Goal: Task Accomplishment & Management: Use online tool/utility

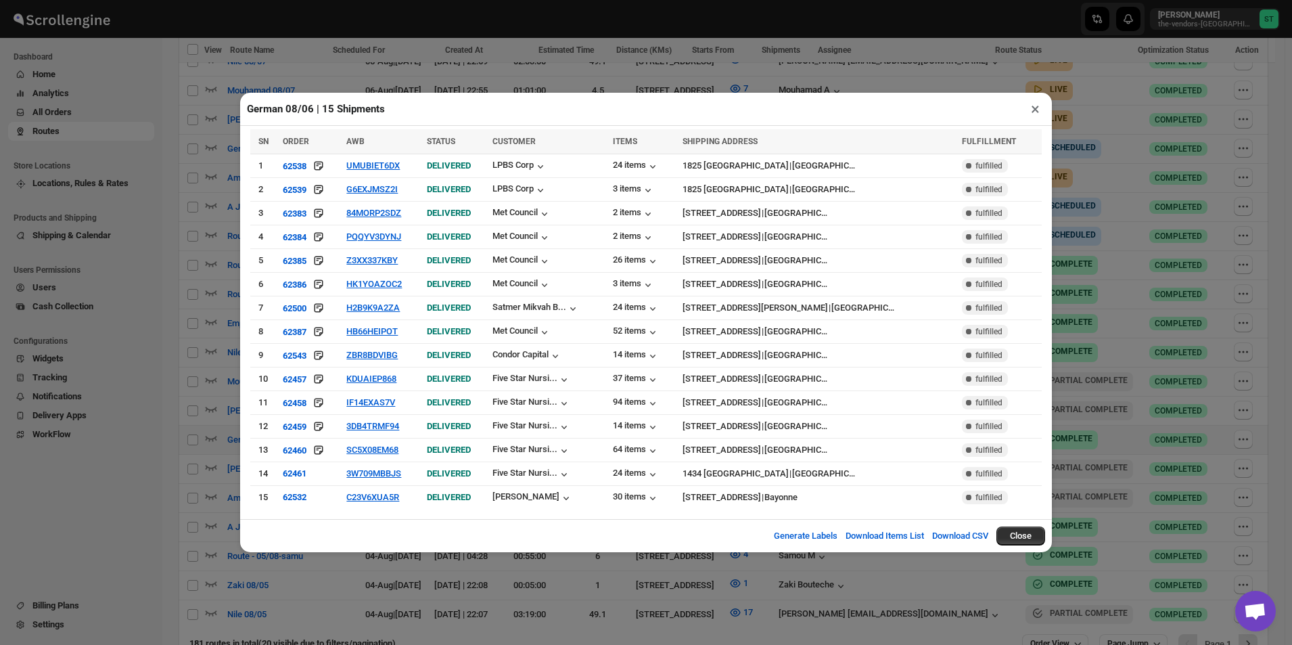
scroll to position [469, 0]
click at [1033, 118] on button "×" at bounding box center [1035, 108] width 20 height 19
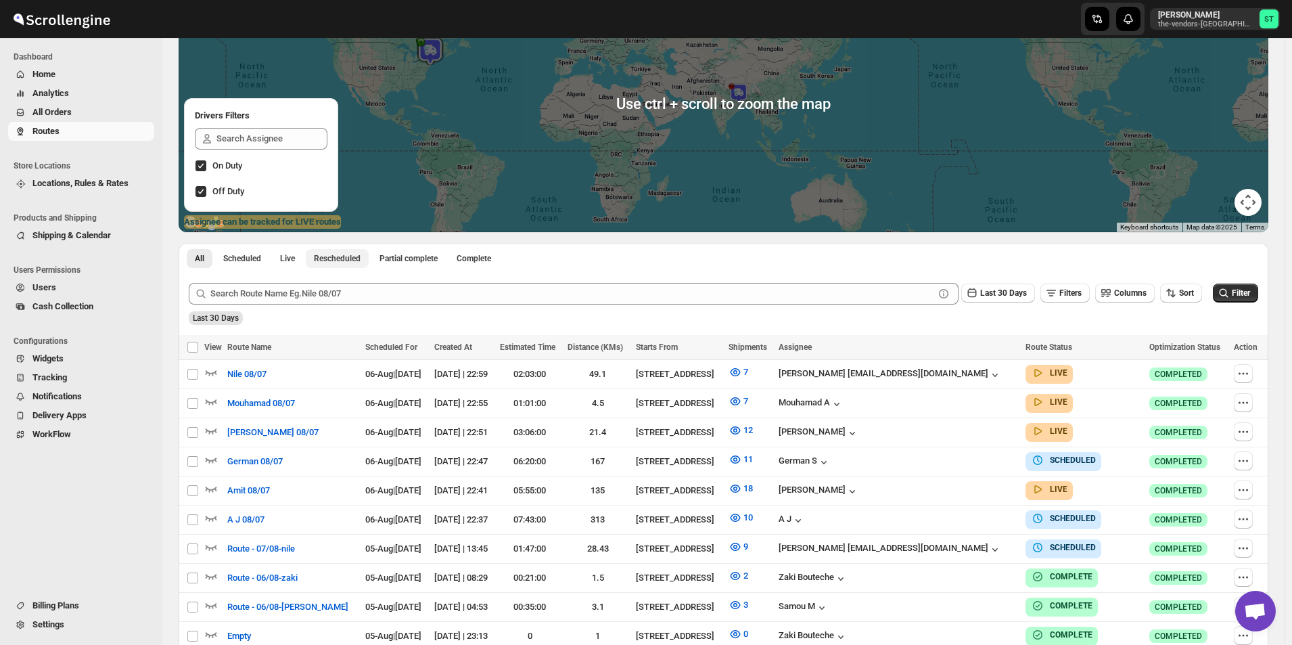
scroll to position [203, 0]
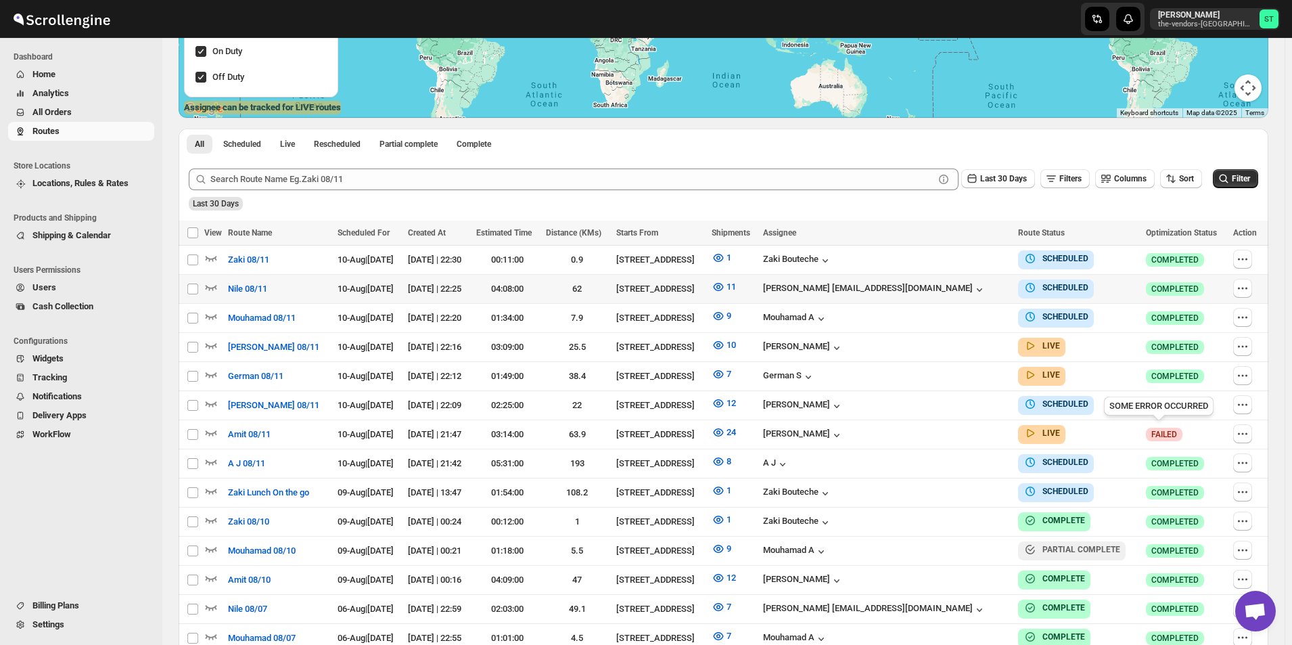
scroll to position [338, 0]
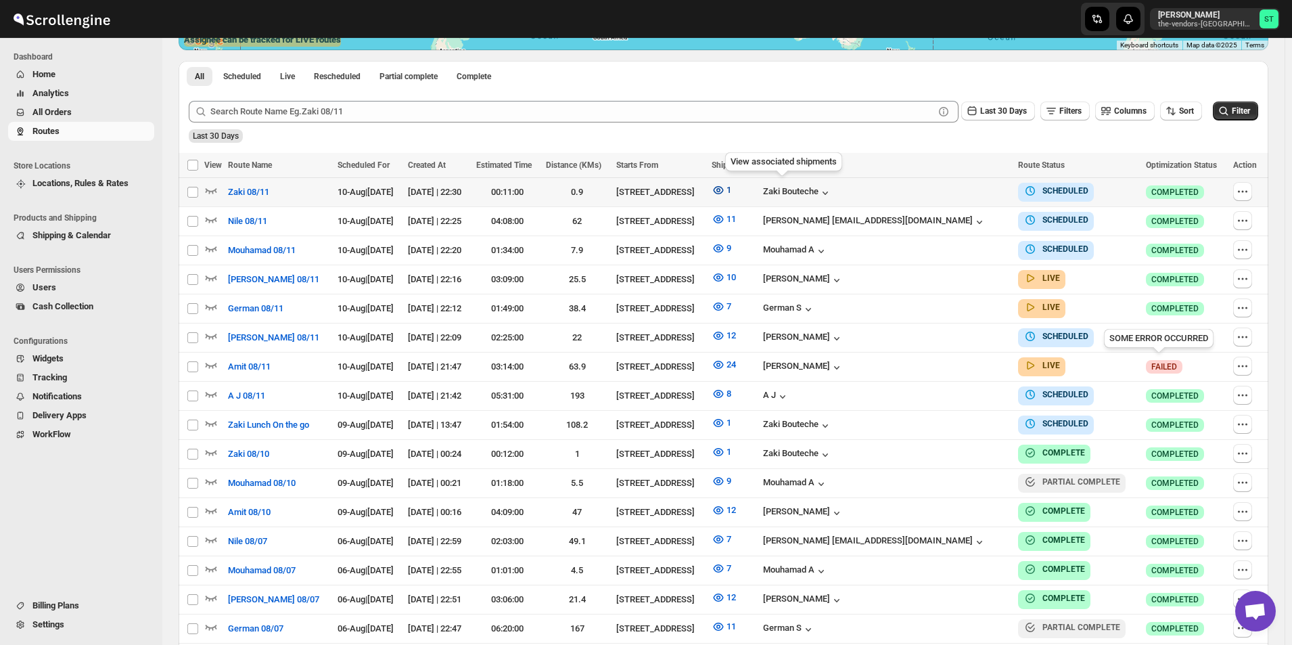
click at [725, 186] on icon "button" at bounding box center [718, 190] width 14 height 14
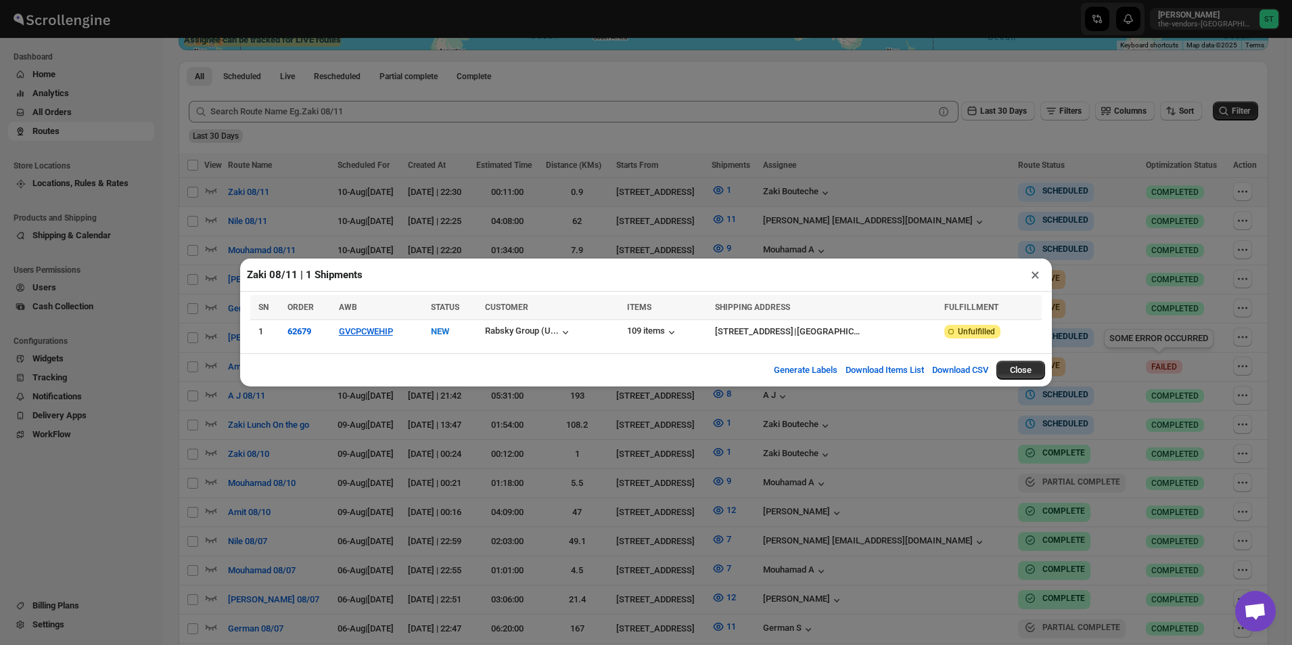
click at [1031, 277] on button "×" at bounding box center [1035, 274] width 20 height 19
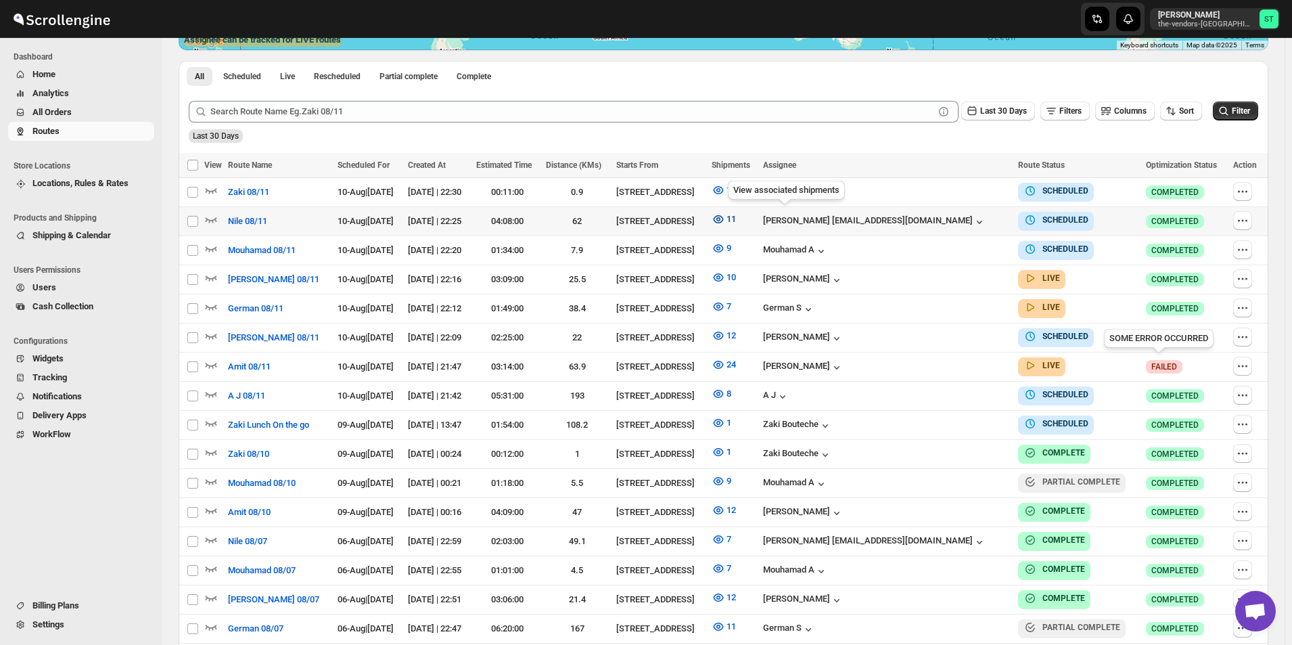
click at [725, 219] on icon "button" at bounding box center [718, 219] width 14 height 14
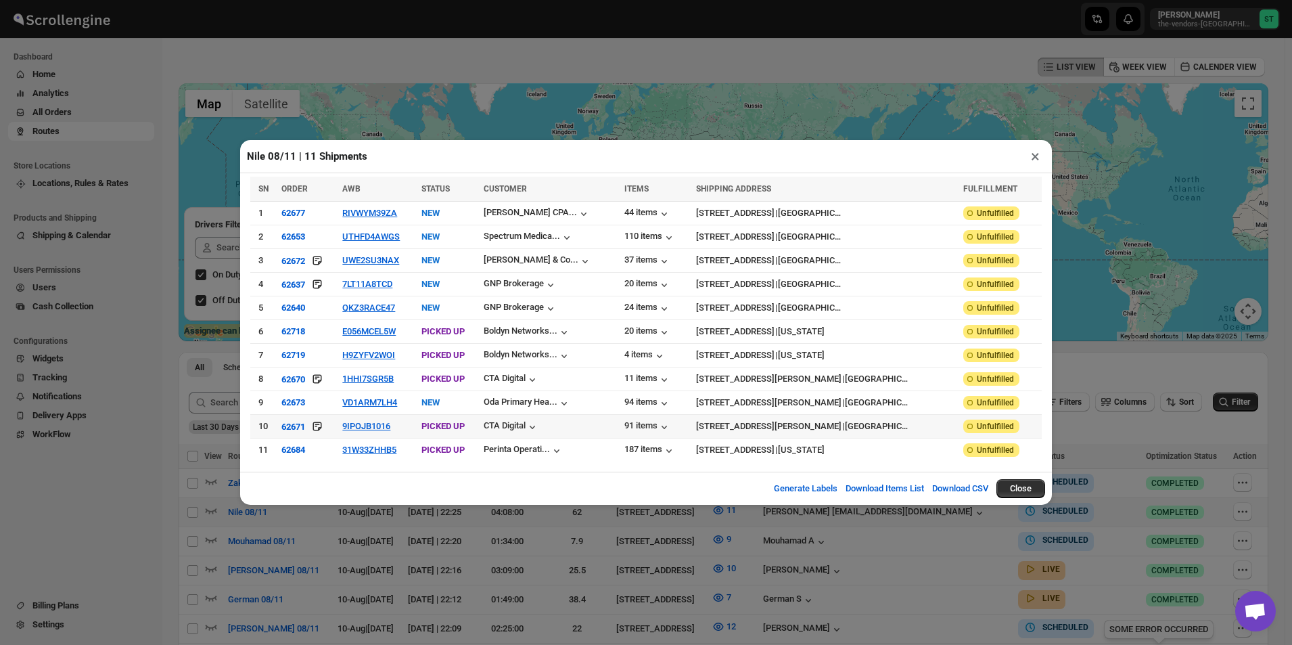
scroll to position [0, 0]
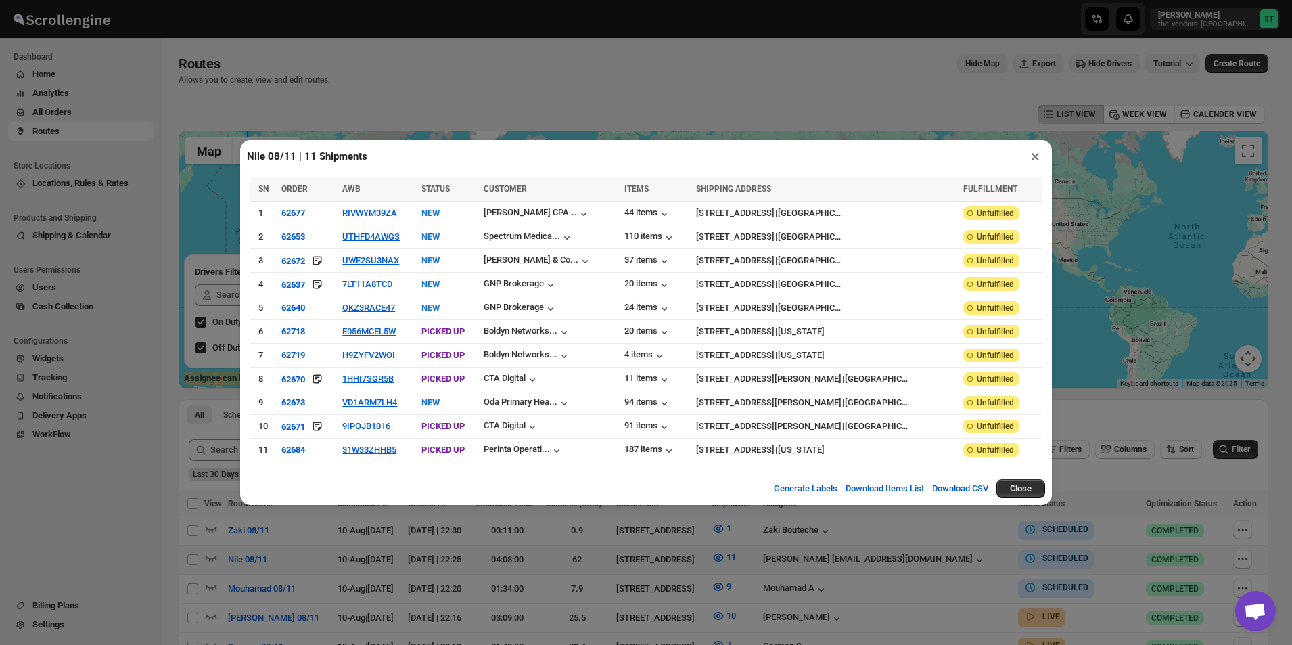
click at [1034, 165] on button "×" at bounding box center [1035, 156] width 20 height 19
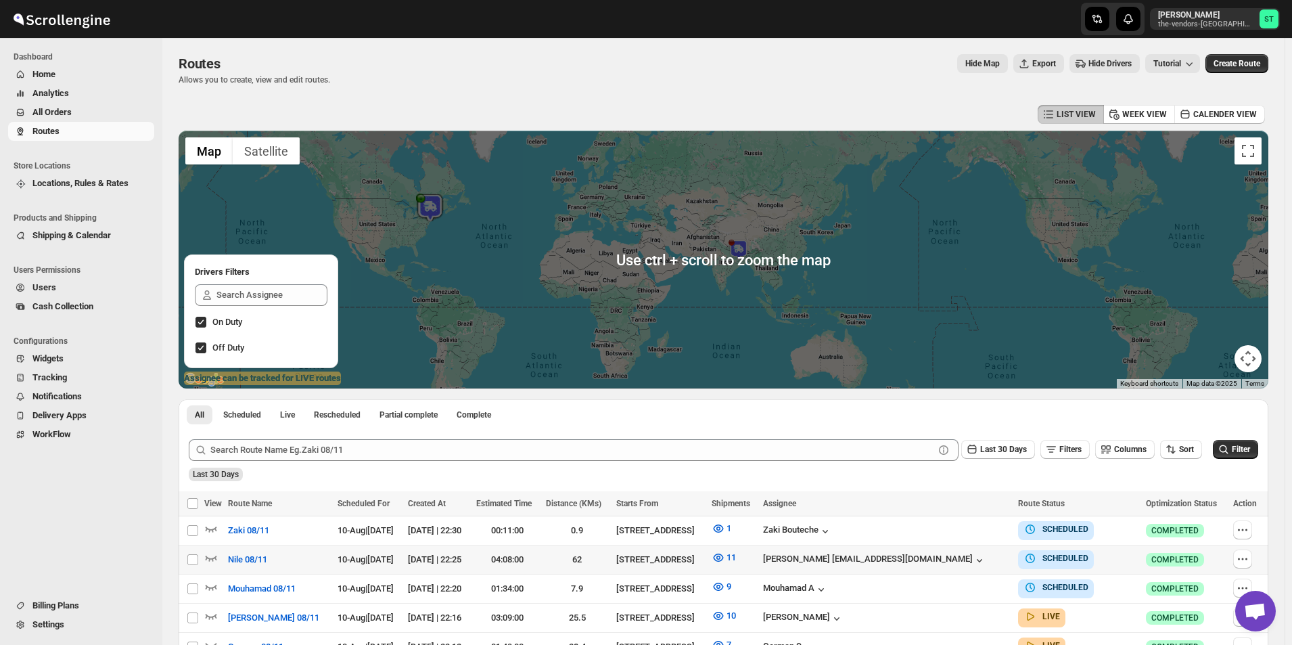
scroll to position [406, 0]
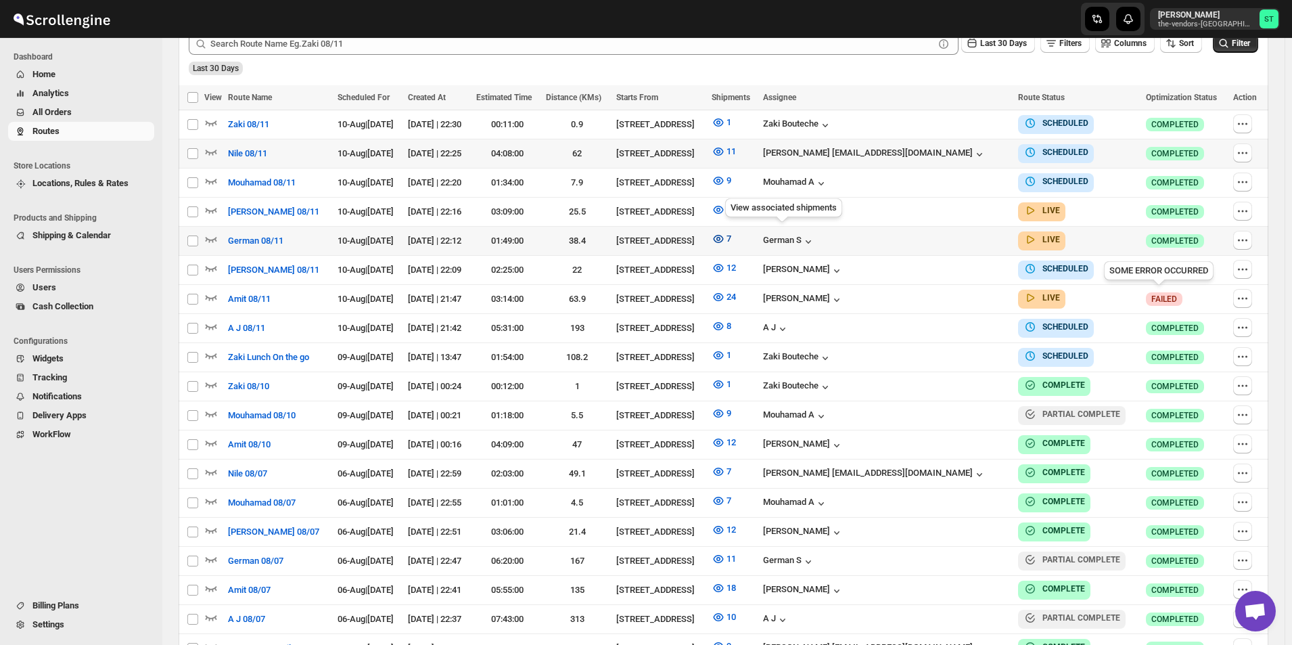
click at [720, 238] on icon "button" at bounding box center [718, 239] width 4 height 4
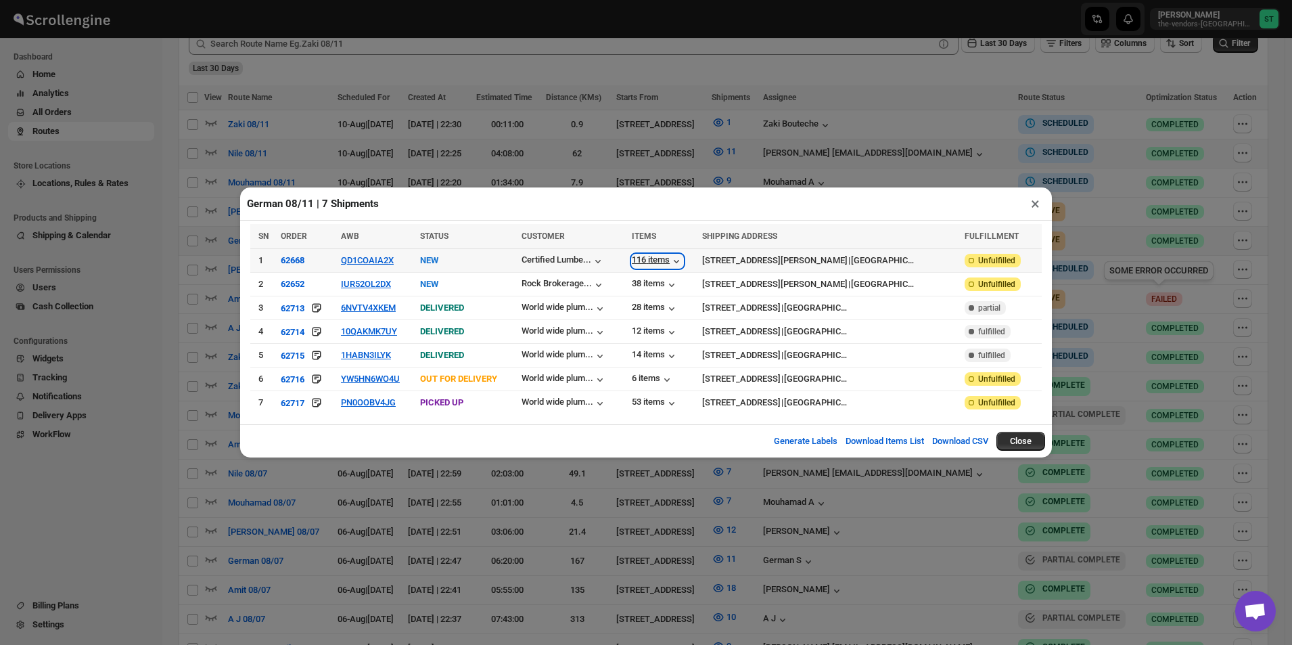
click at [683, 266] on icon "button" at bounding box center [677, 261] width 14 height 14
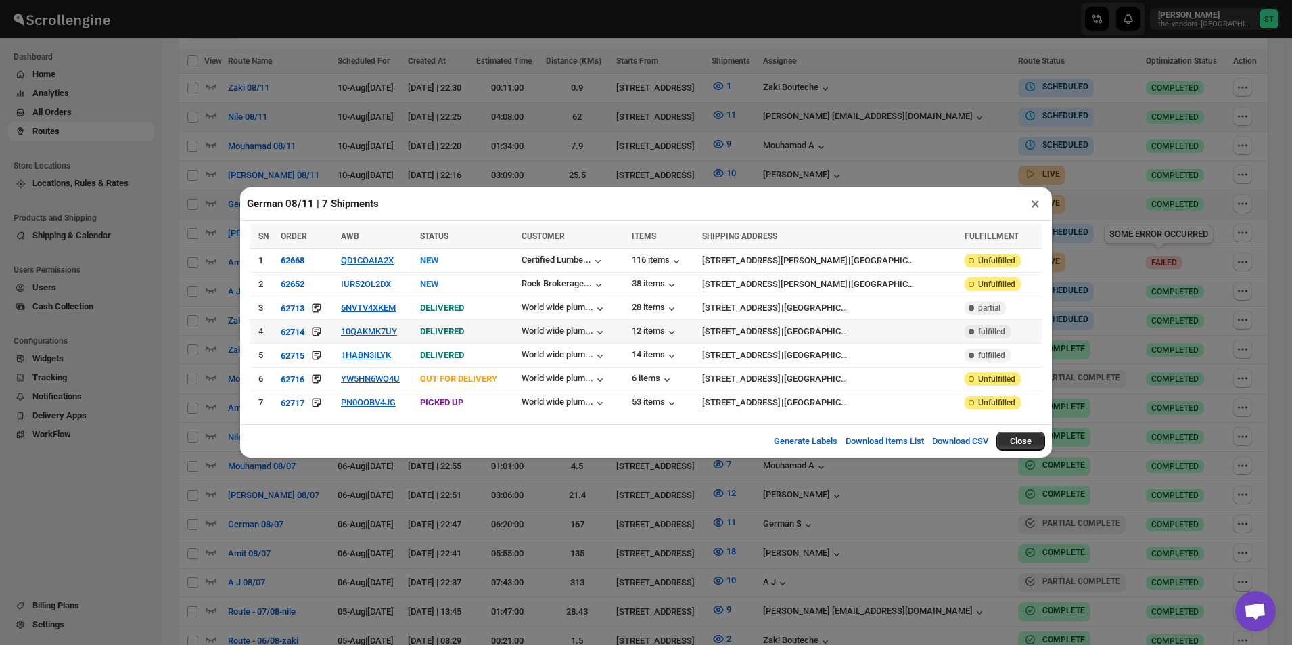
scroll to position [401, 0]
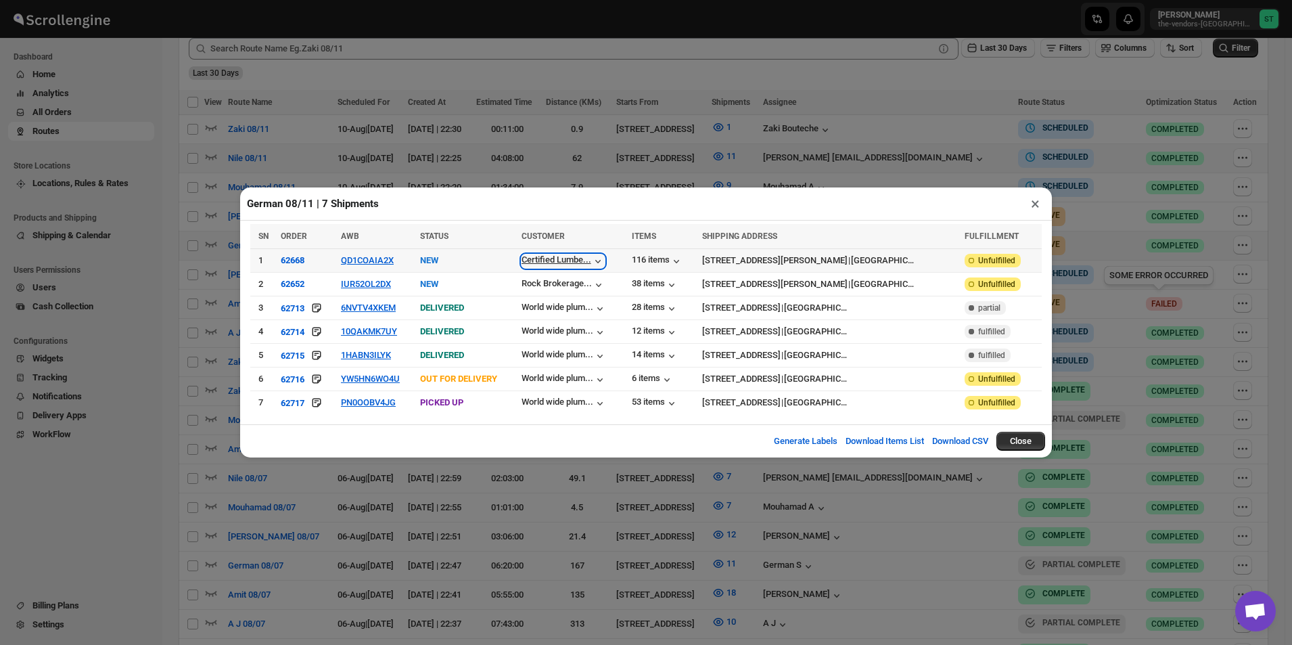
click at [605, 262] on icon "button" at bounding box center [598, 261] width 14 height 14
click at [694, 262] on div "116 items" at bounding box center [663, 260] width 62 height 15
click at [683, 264] on div "116 items" at bounding box center [657, 261] width 51 height 14
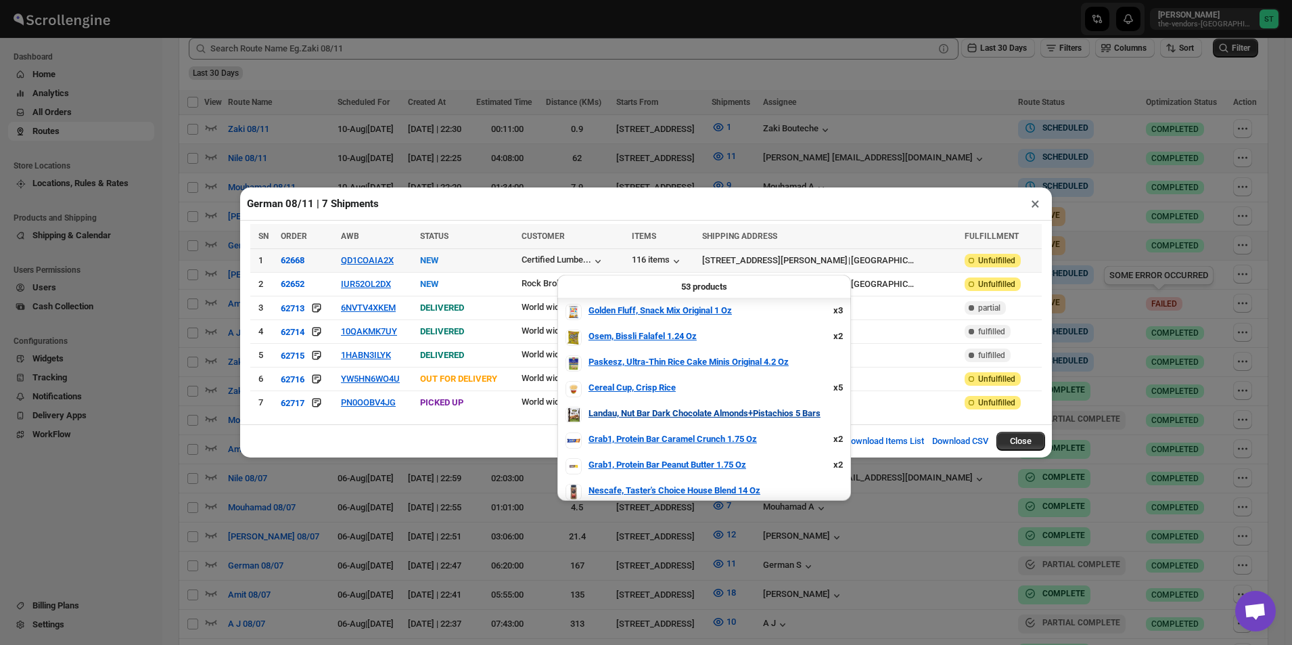
scroll to position [1159, 0]
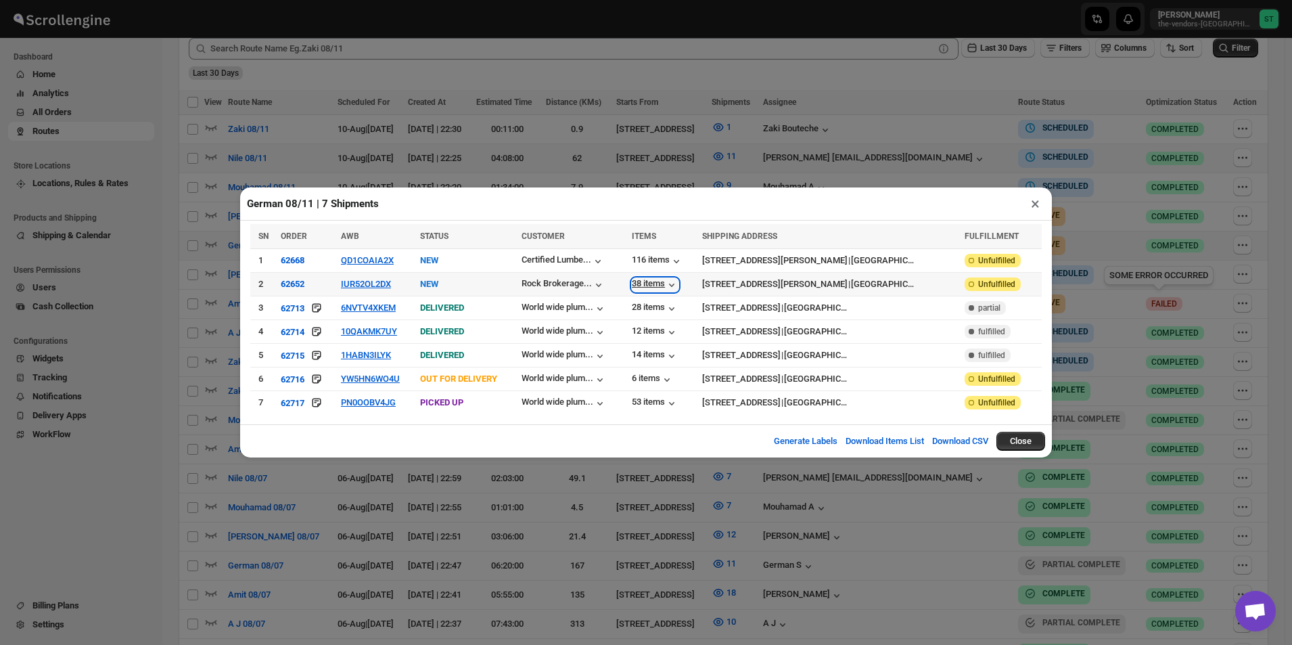
click at [678, 290] on icon "button" at bounding box center [672, 285] width 14 height 14
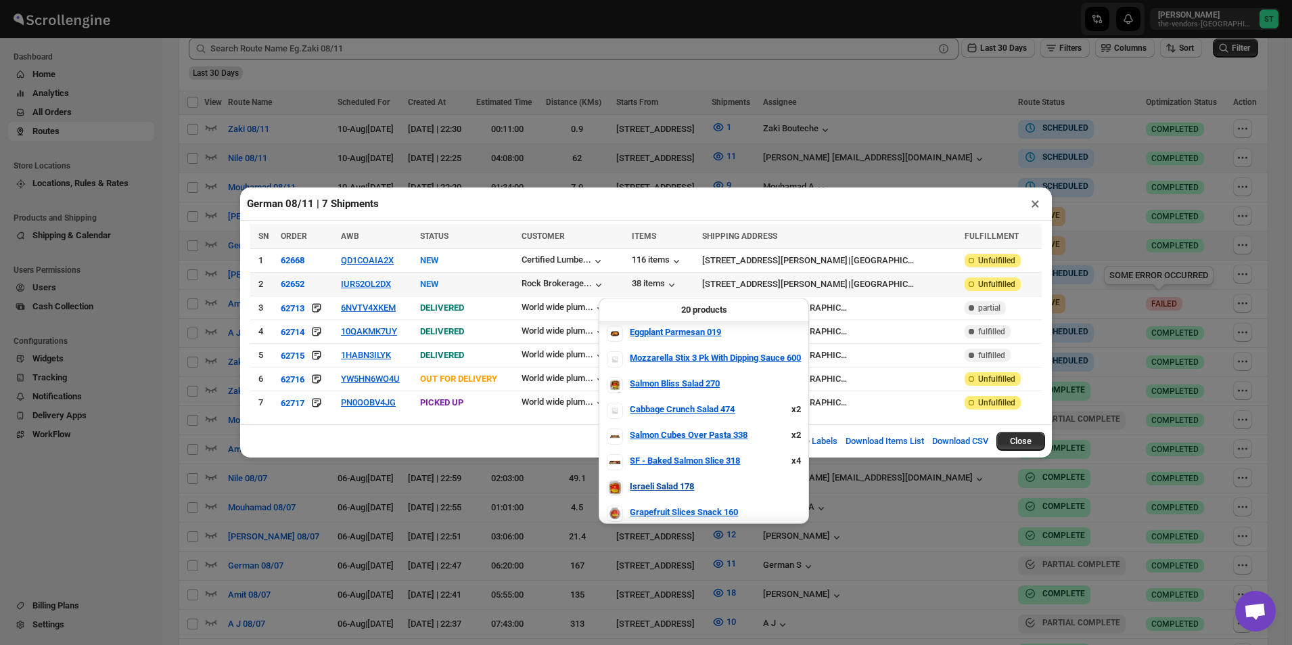
scroll to position [311, 0]
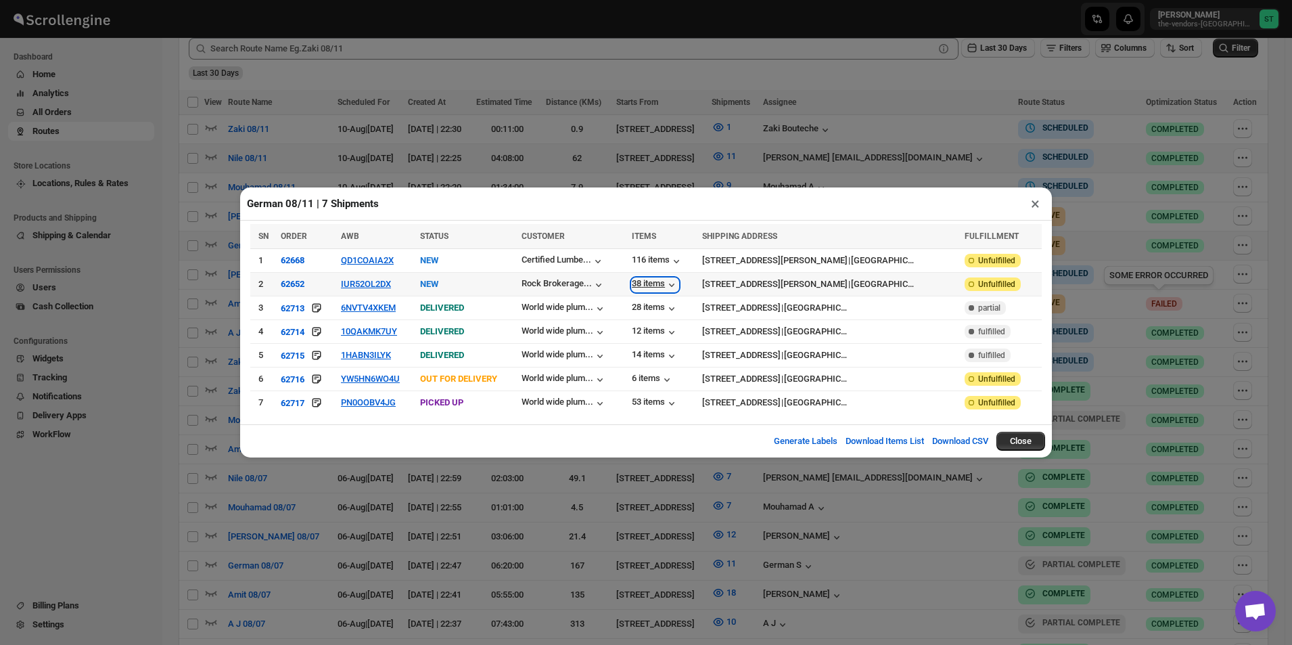
click at [678, 289] on div "38 items" at bounding box center [655, 285] width 47 height 14
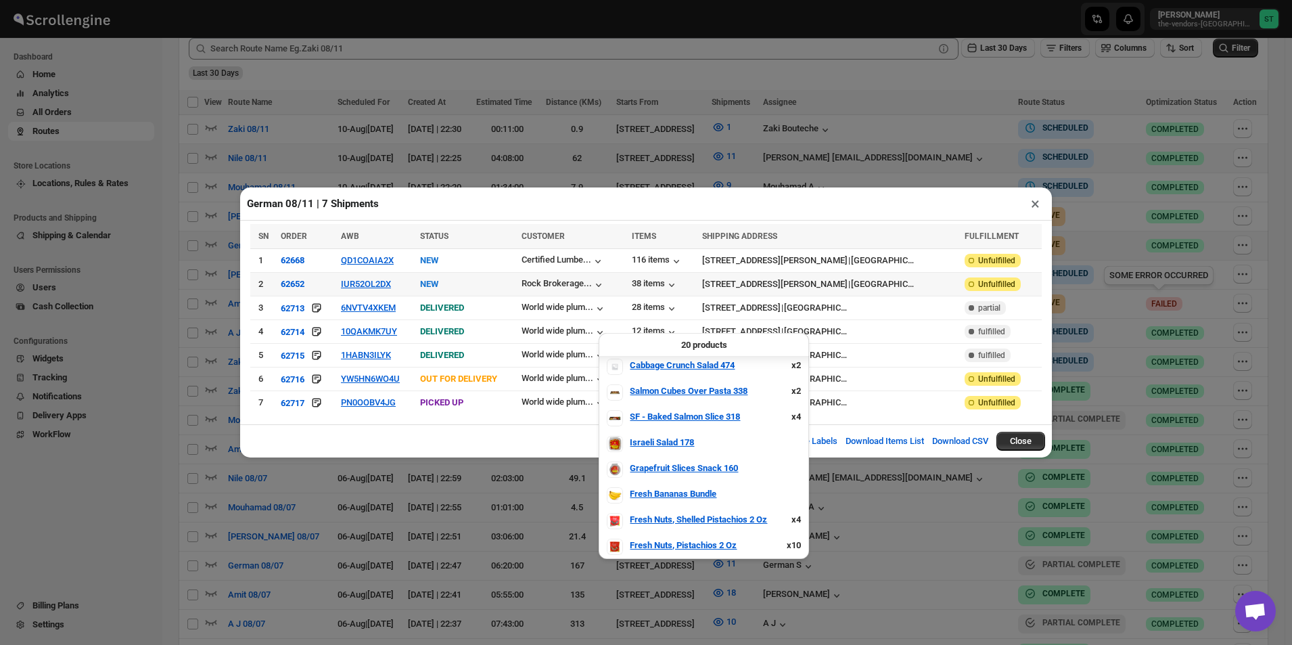
scroll to position [536, 0]
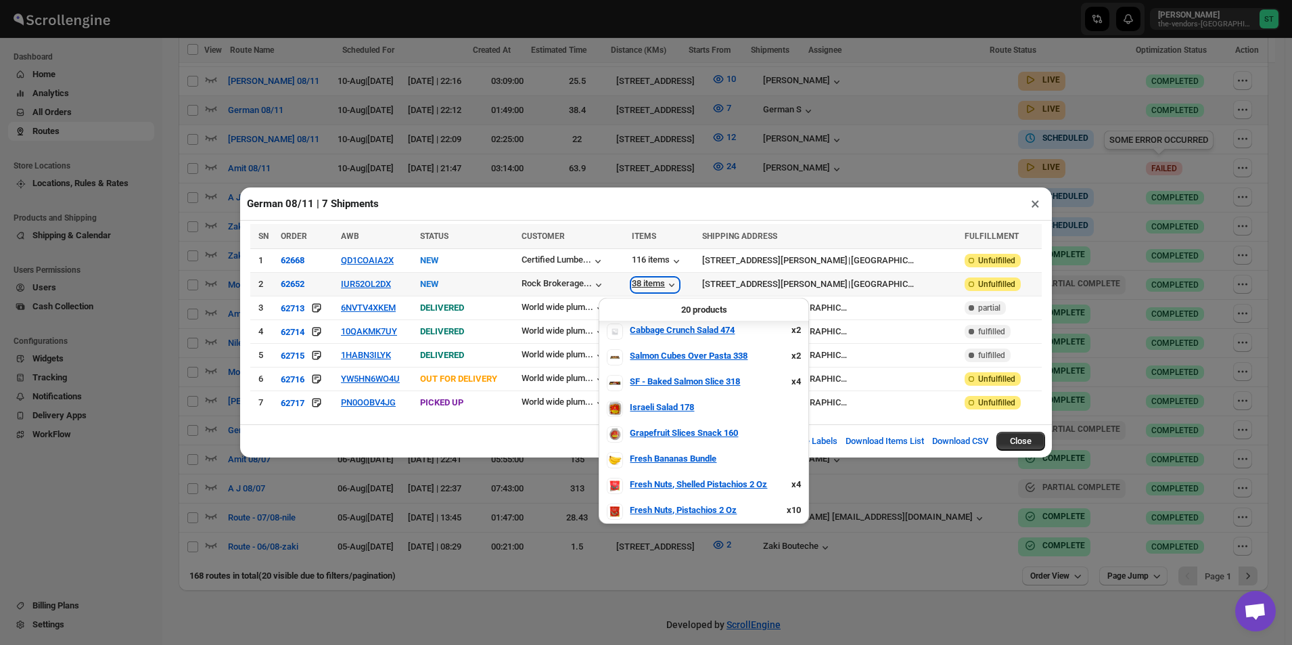
click at [678, 284] on div "38 items" at bounding box center [655, 285] width 47 height 14
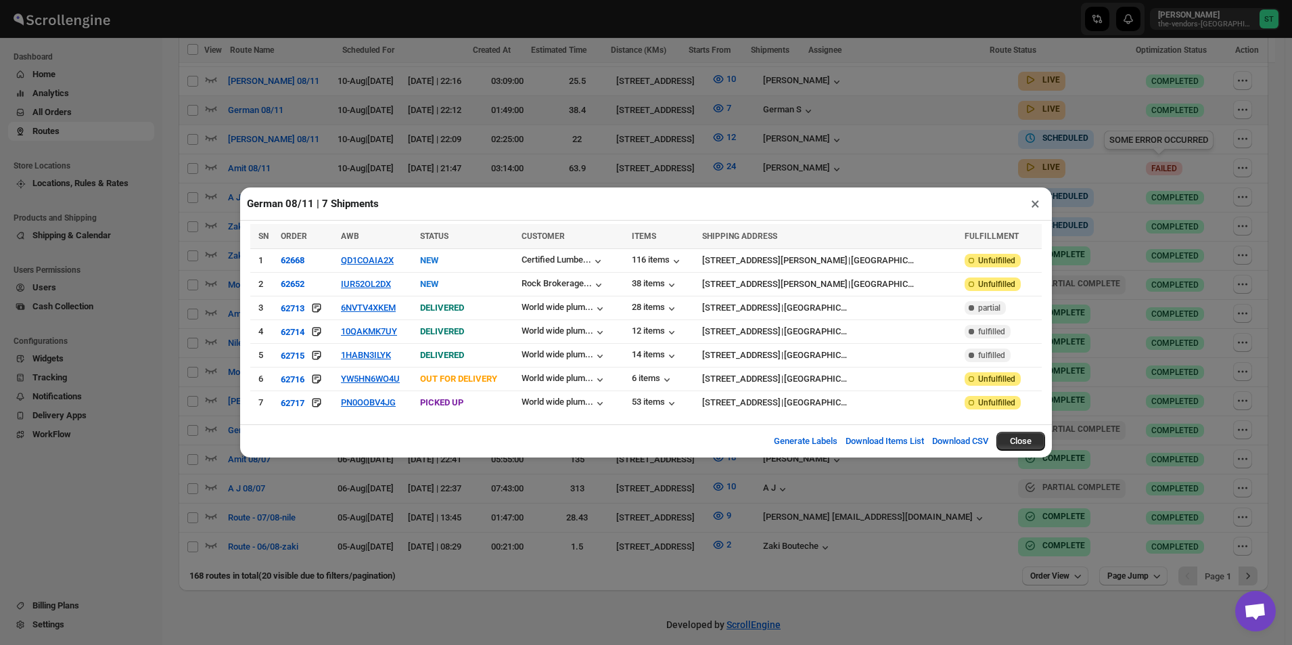
click at [1037, 202] on button "×" at bounding box center [1035, 203] width 20 height 19
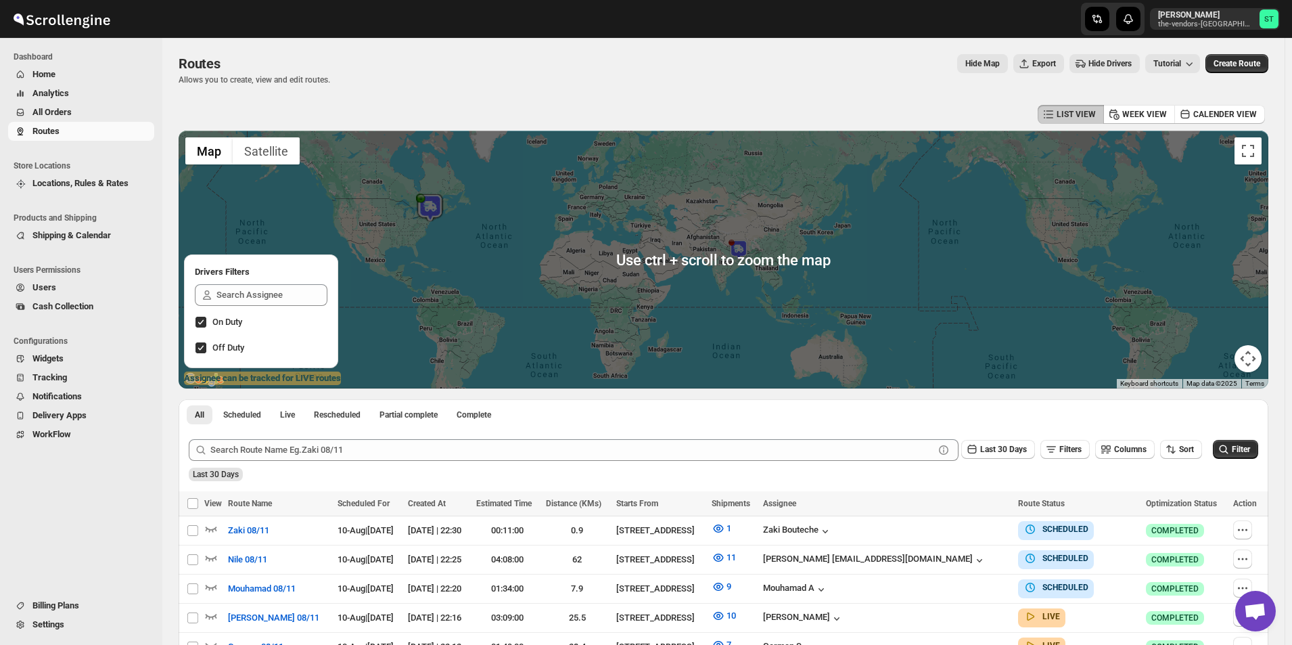
scroll to position [406, 0]
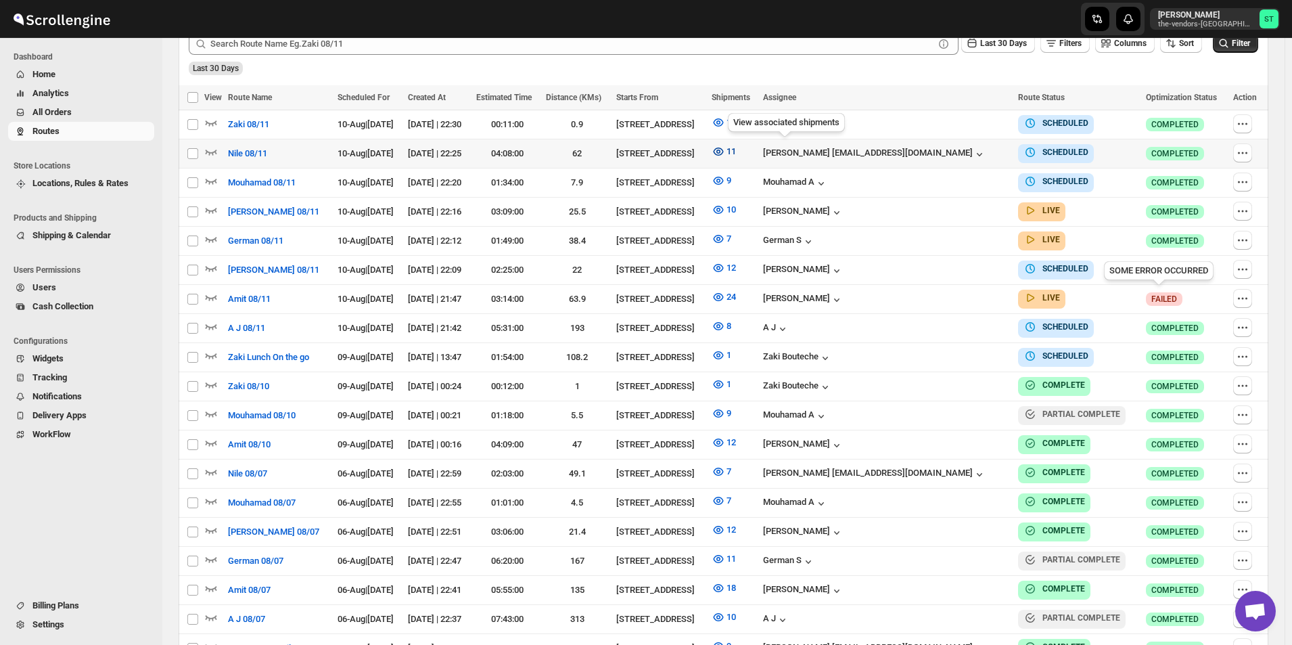
click at [720, 150] on icon "button" at bounding box center [718, 151] width 4 height 4
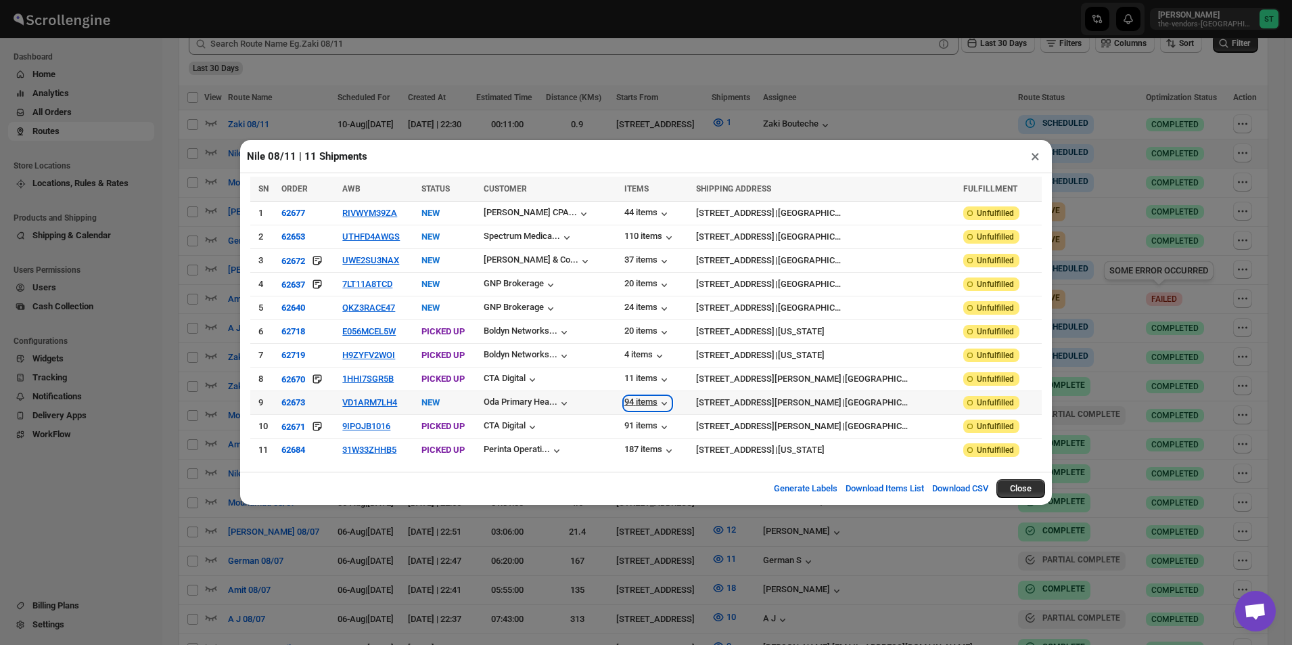
click at [671, 405] on div "94 items" at bounding box center [647, 403] width 47 height 14
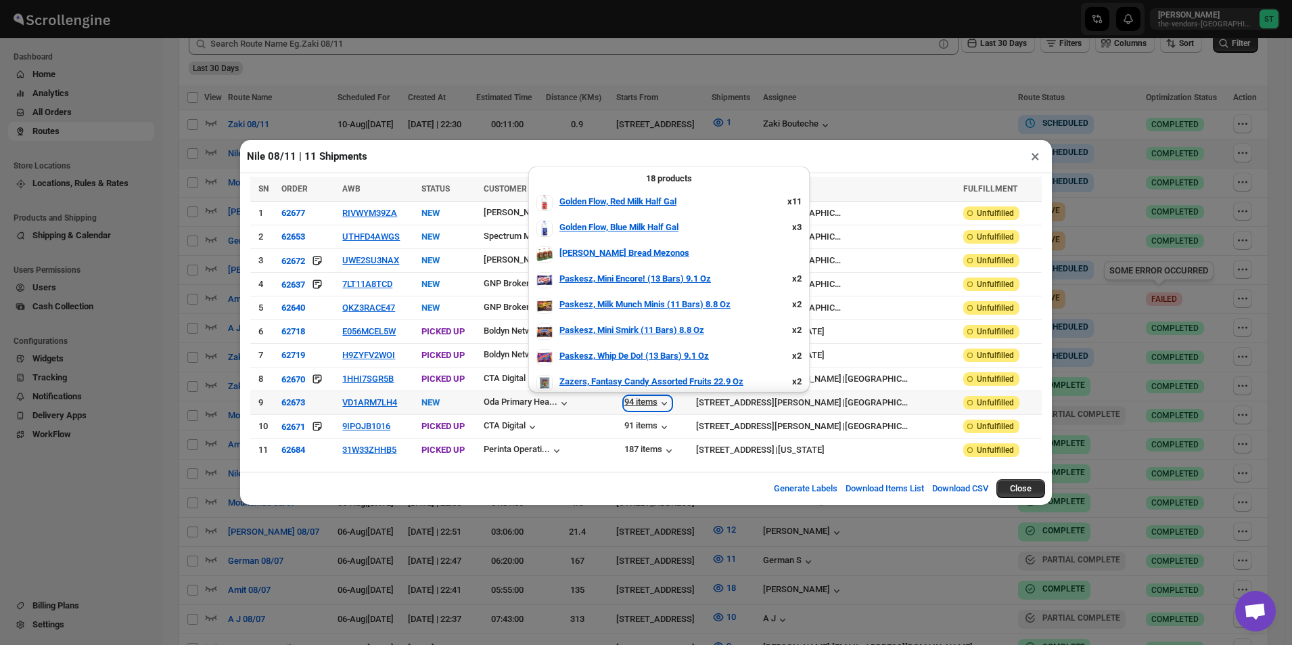
click at [671, 405] on div "94 items" at bounding box center [647, 403] width 47 height 14
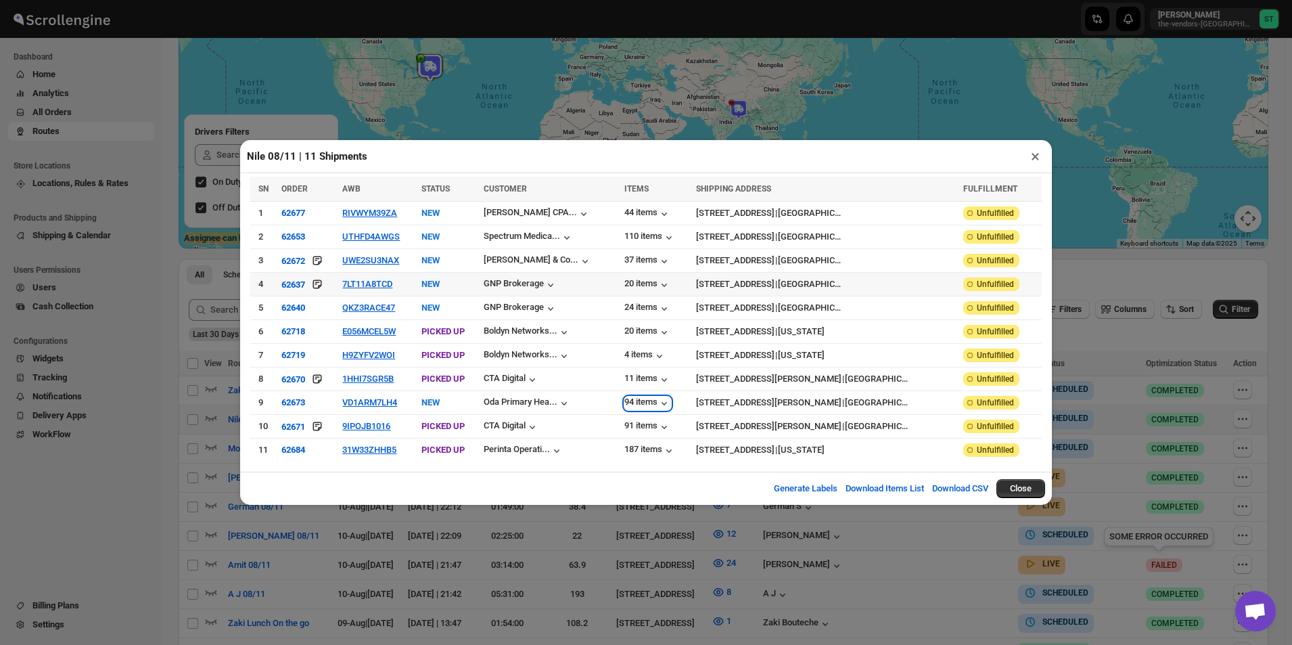
scroll to position [135, 0]
